Goal: Information Seeking & Learning: Learn about a topic

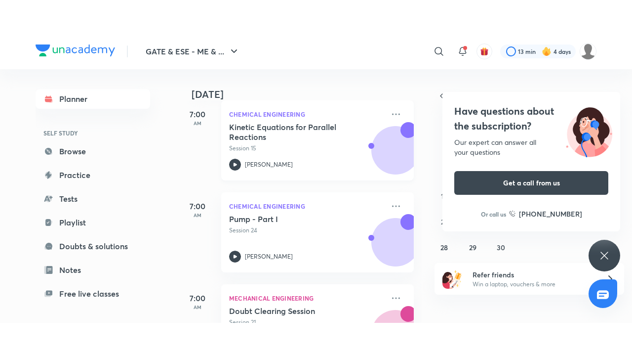
scroll to position [120, 0]
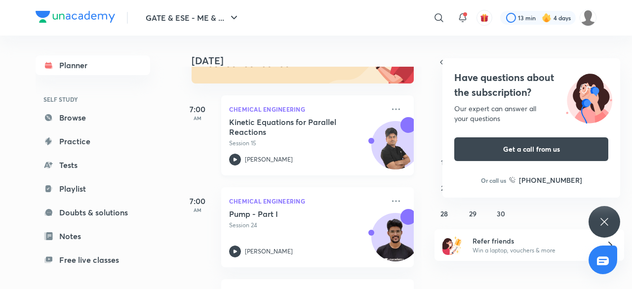
click at [272, 132] on h5 "Kinetic Equations for Parallel Reactions" at bounding box center [290, 127] width 123 height 20
